Goal: Book appointment/travel/reservation

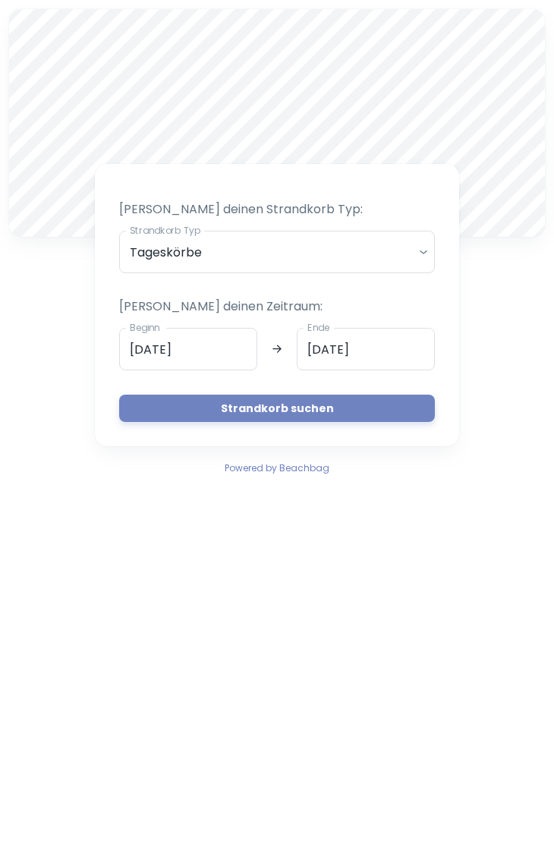
click at [212, 345] on input "[DATE]" at bounding box center [188, 349] width 138 height 43
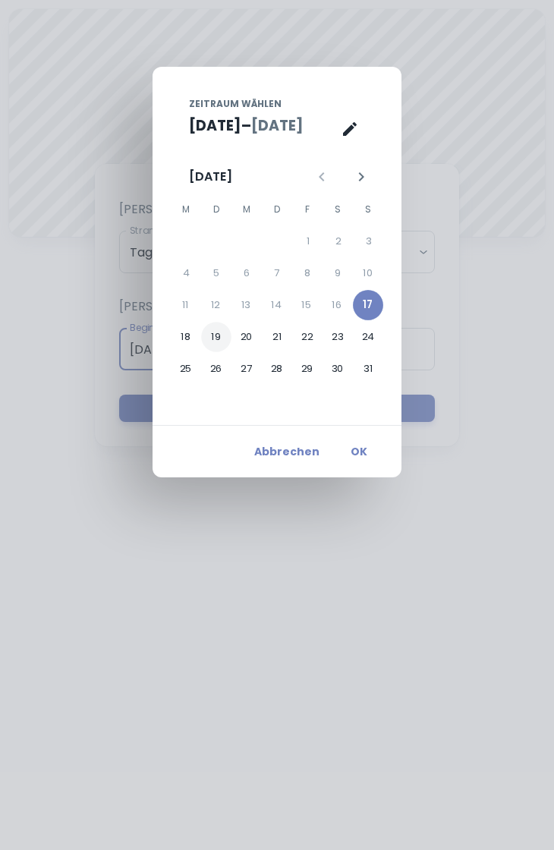
click at [222, 328] on button "19" at bounding box center [216, 337] width 30 height 30
type input "[DATE]"
click at [250, 333] on button "20" at bounding box center [247, 337] width 30 height 30
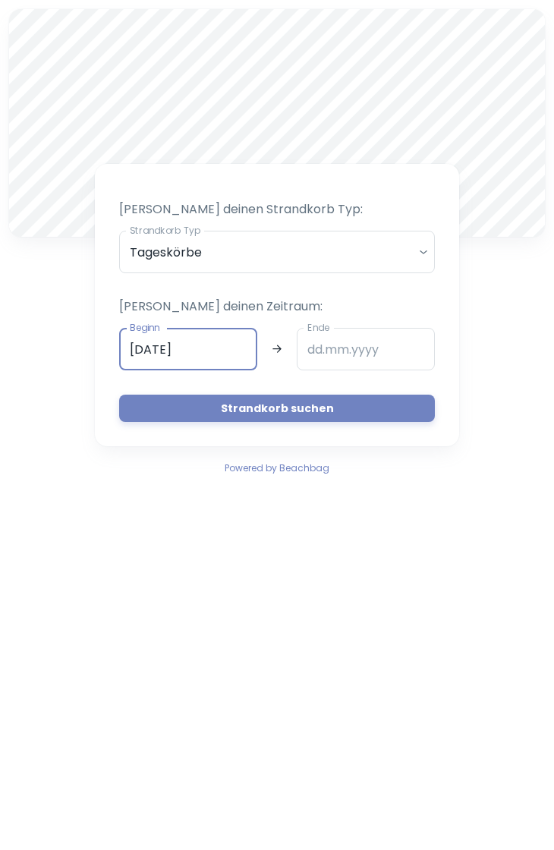
type input "[DATE]"
click at [200, 349] on input "[DATE]" at bounding box center [188, 349] width 138 height 43
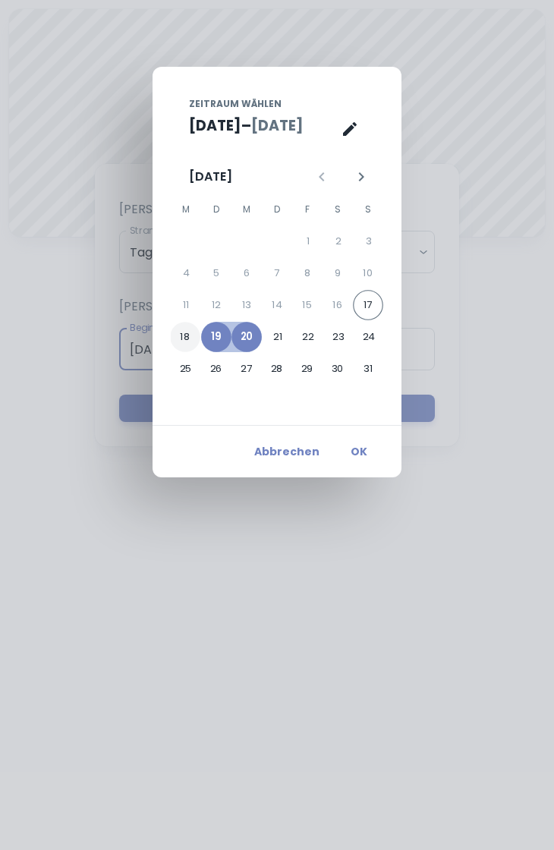
click at [186, 337] on button "18" at bounding box center [185, 337] width 30 height 30
type input "[DATE]"
click at [216, 336] on button "19" at bounding box center [216, 337] width 30 height 30
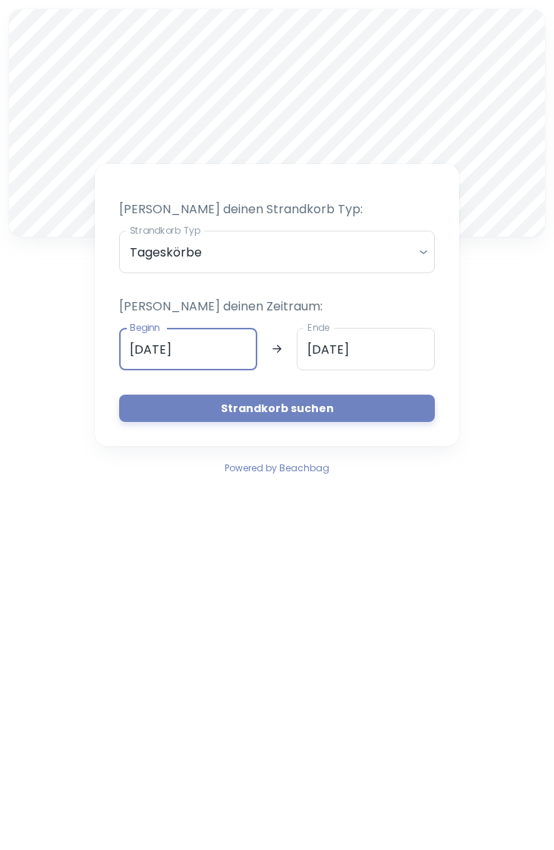
click at [226, 344] on input "[DATE]" at bounding box center [188, 349] width 138 height 43
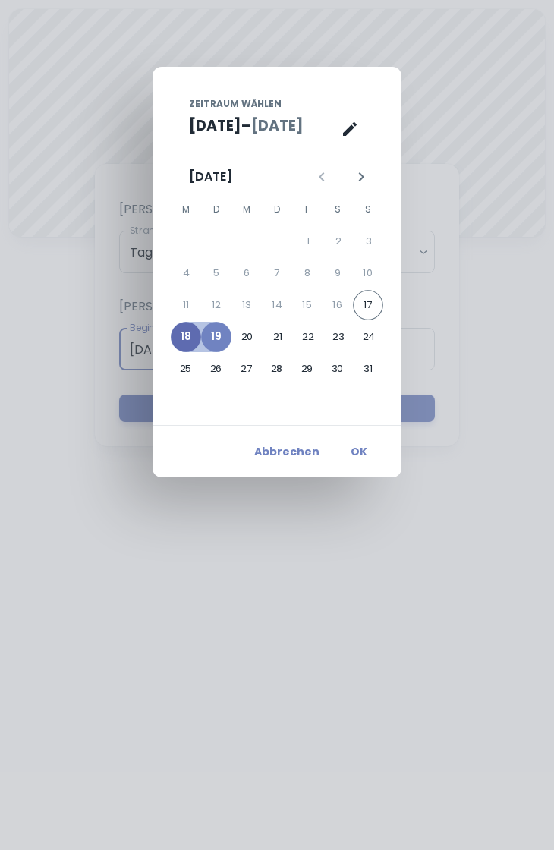
click at [184, 331] on button "18" at bounding box center [186, 337] width 30 height 30
click at [248, 329] on button "20" at bounding box center [247, 337] width 30 height 30
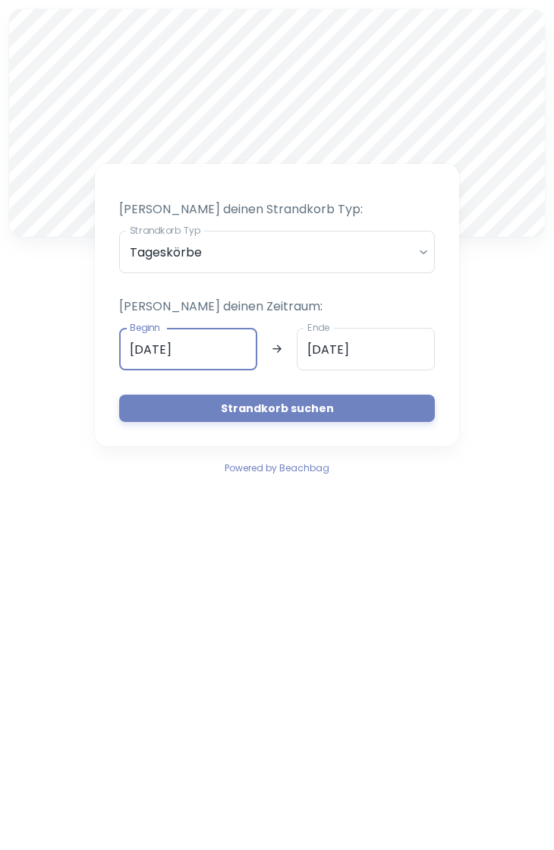
type input "[DATE]"
click at [226, 347] on input "[DATE]" at bounding box center [188, 349] width 138 height 43
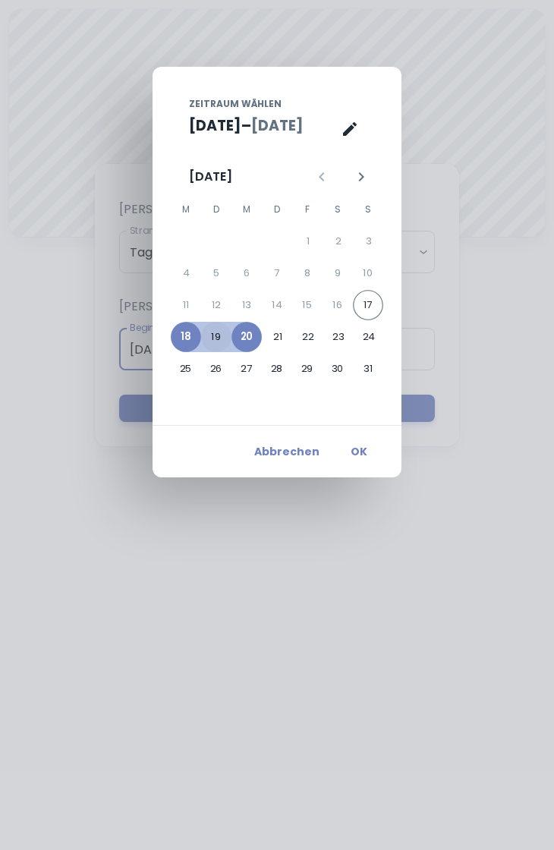
click at [214, 337] on button "19" at bounding box center [216, 337] width 30 height 30
type input "[DATE]"
click at [369, 443] on button "OK" at bounding box center [359, 451] width 49 height 27
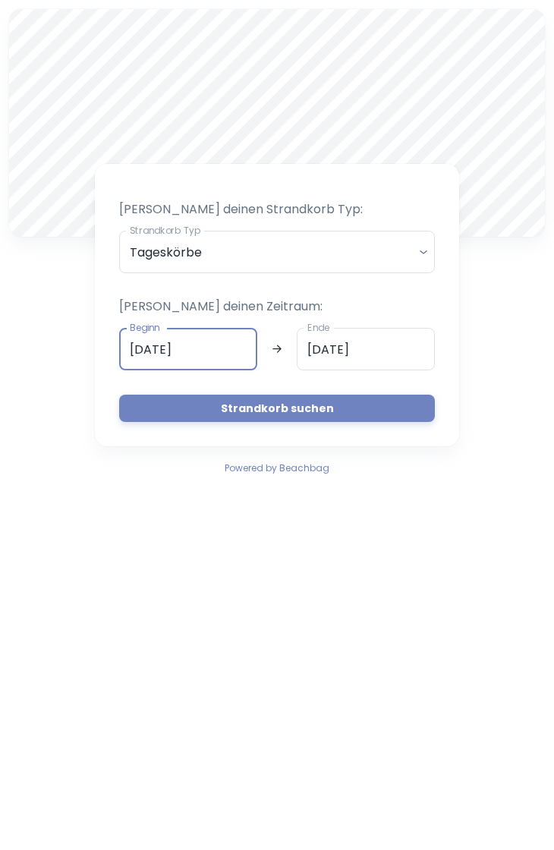
click at [295, 413] on button "Strandkorb suchen" at bounding box center [277, 408] width 316 height 27
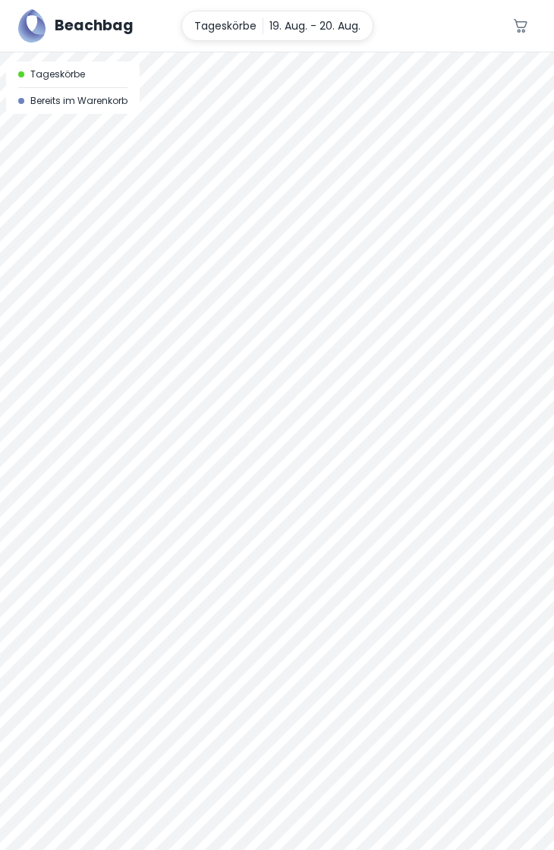
click at [356, 52] on div at bounding box center [277, 52] width 554 height 0
click at [541, 322] on div at bounding box center [277, 451] width 554 height 798
